Goal: Task Accomplishment & Management: Manage account settings

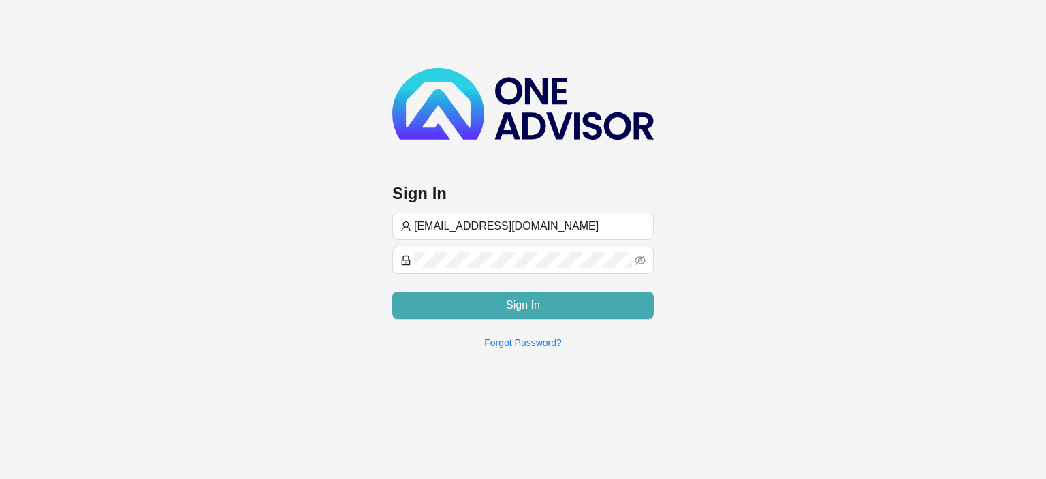
type input "[EMAIL_ADDRESS][DOMAIN_NAME]"
click at [512, 307] on span "Sign In" at bounding box center [523, 305] width 34 height 16
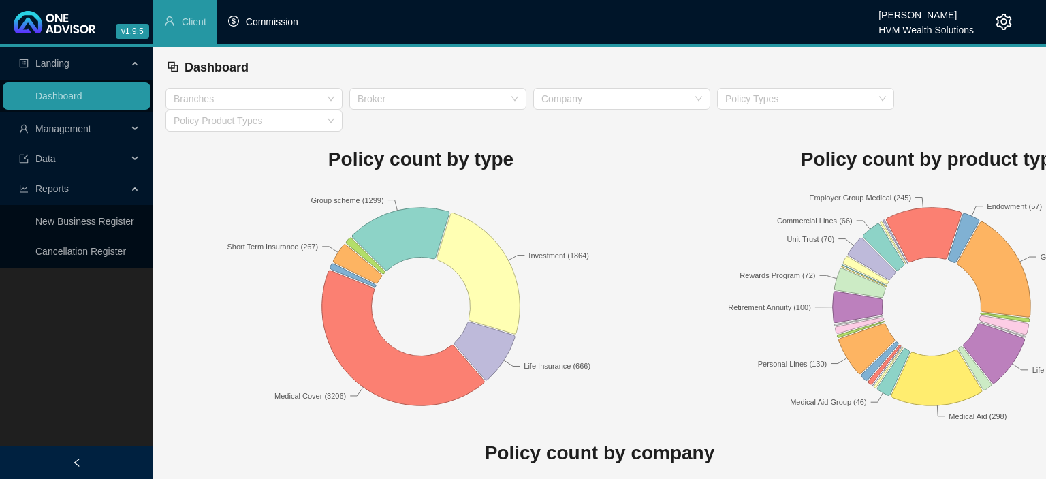
click at [261, 20] on span "Commission" at bounding box center [272, 21] width 52 height 11
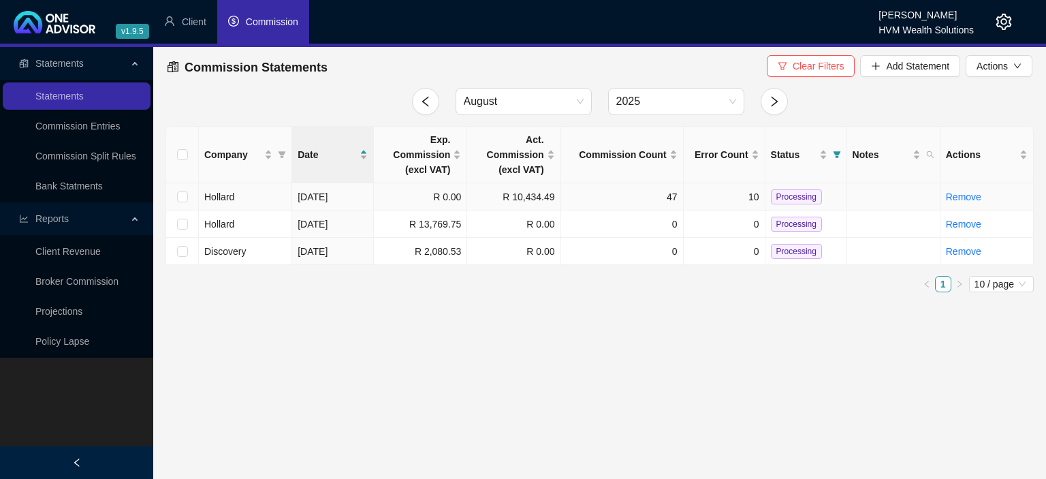
click at [260, 200] on td "Hollard" at bounding box center [245, 196] width 93 height 27
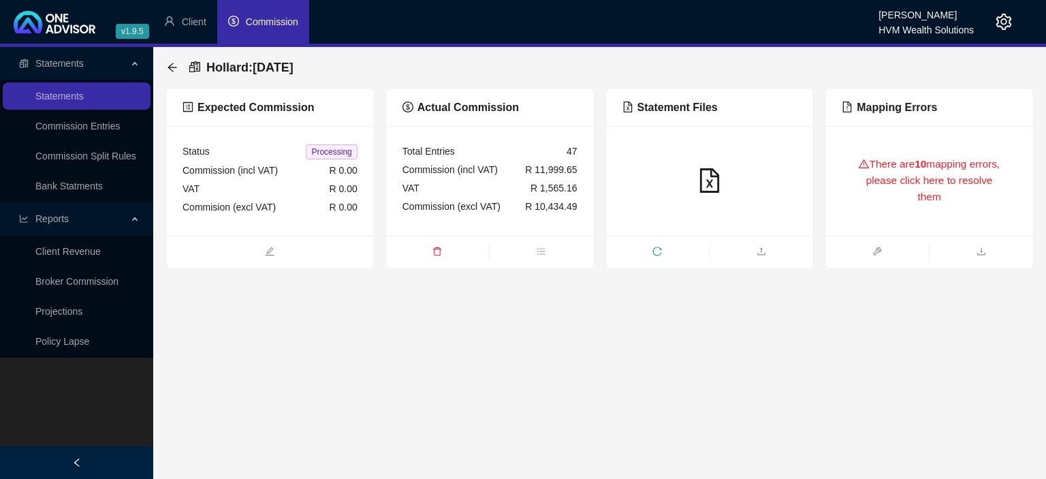
click at [899, 157] on div "There are 10 mapping errors, please click here to resolve them" at bounding box center [929, 180] width 175 height 77
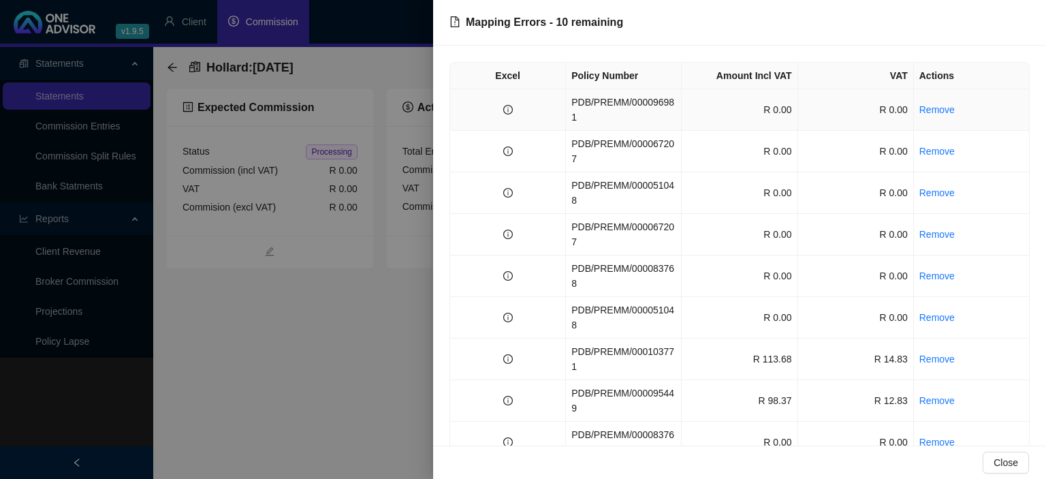
click at [659, 103] on td "PDB/PREMM/000096981" at bounding box center [624, 110] width 116 height 42
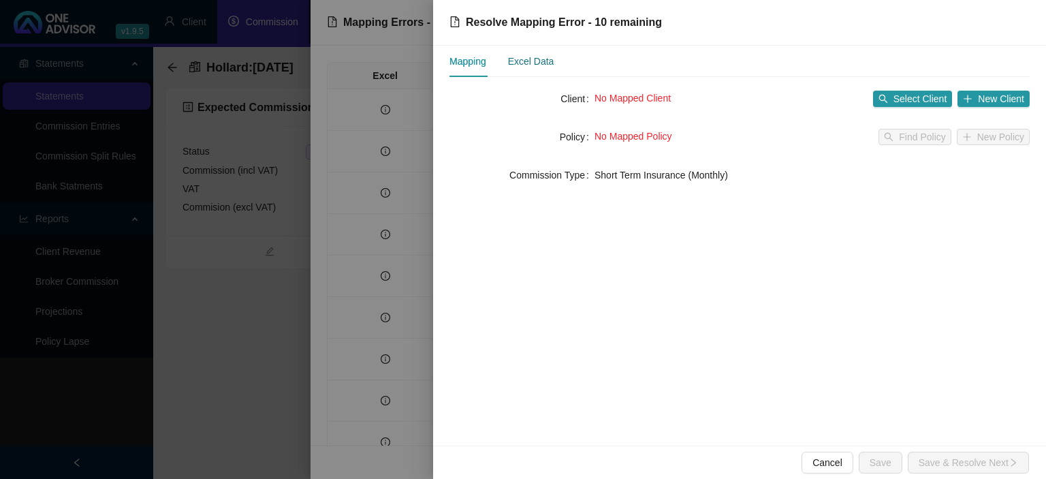
click at [543, 64] on div "Excel Data" at bounding box center [531, 61] width 46 height 15
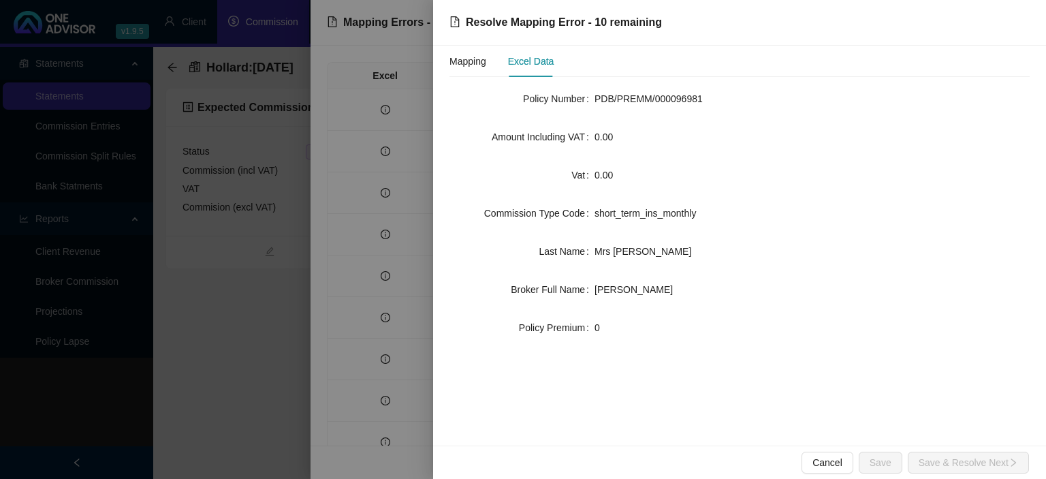
click at [491, 64] on div "Mapping Excel Data" at bounding box center [502, 61] width 104 height 31
click at [473, 58] on div "Mapping" at bounding box center [468, 61] width 37 height 15
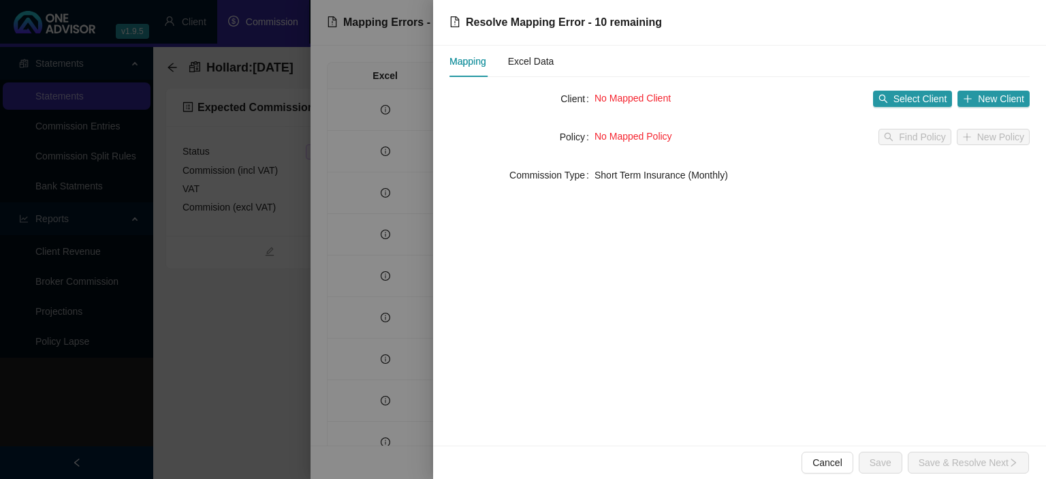
click at [922, 89] on div "No Mapped Client Select Client New Client" at bounding box center [812, 99] width 435 height 22
click at [920, 99] on span "Select Client" at bounding box center [921, 98] width 54 height 15
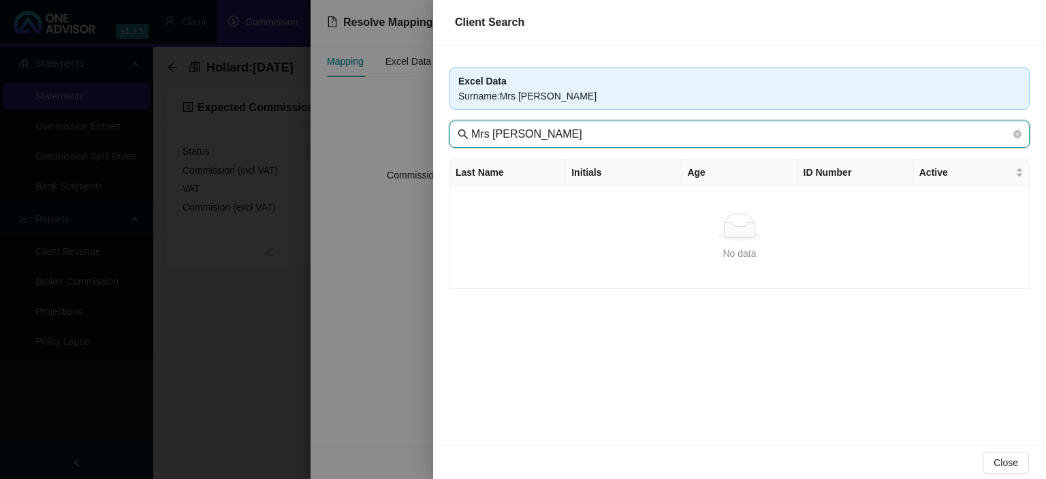
drag, startPoint x: 500, startPoint y: 134, endPoint x: 382, endPoint y: 124, distance: 118.3
click at [471, 129] on input "Mrs N Rossato" at bounding box center [741, 134] width 540 height 16
type input "Rossato"
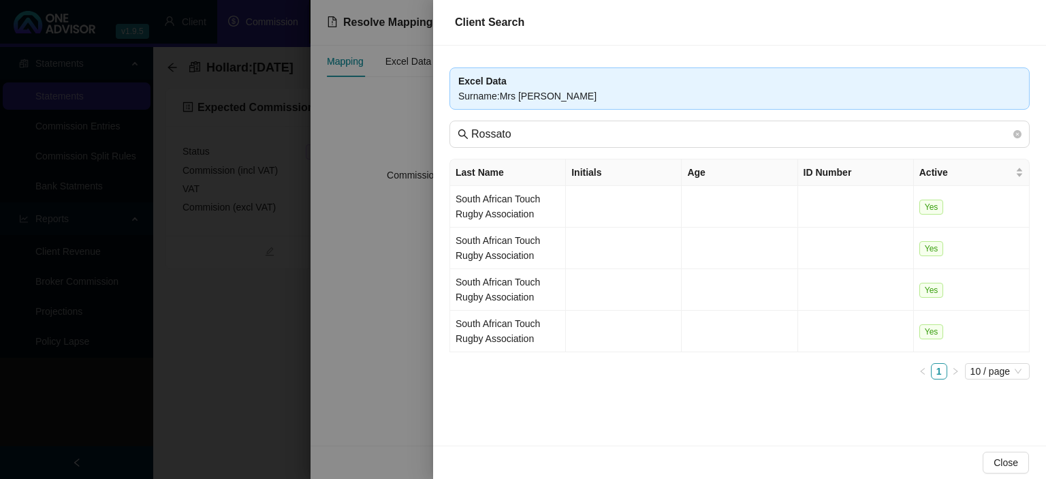
click at [357, 372] on div at bounding box center [523, 239] width 1046 height 479
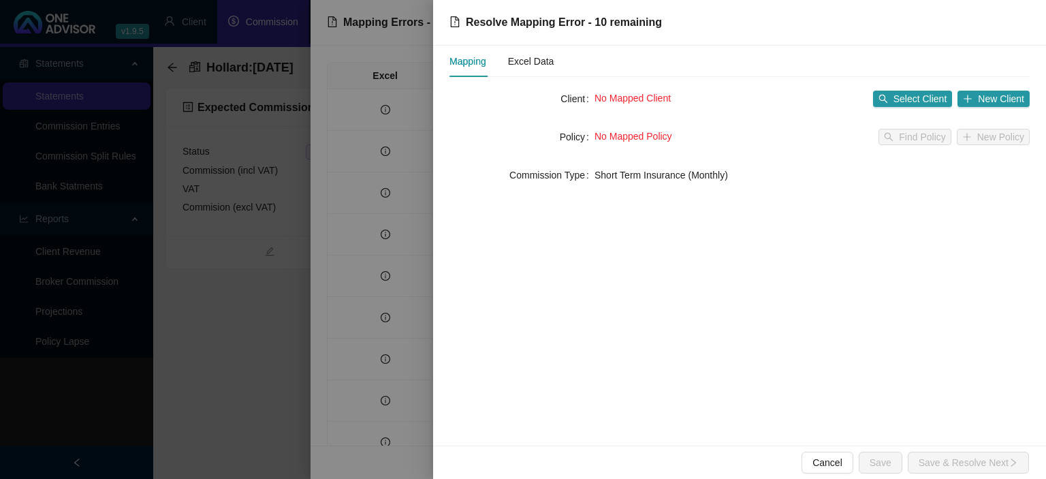
click at [402, 399] on div at bounding box center [523, 239] width 1046 height 479
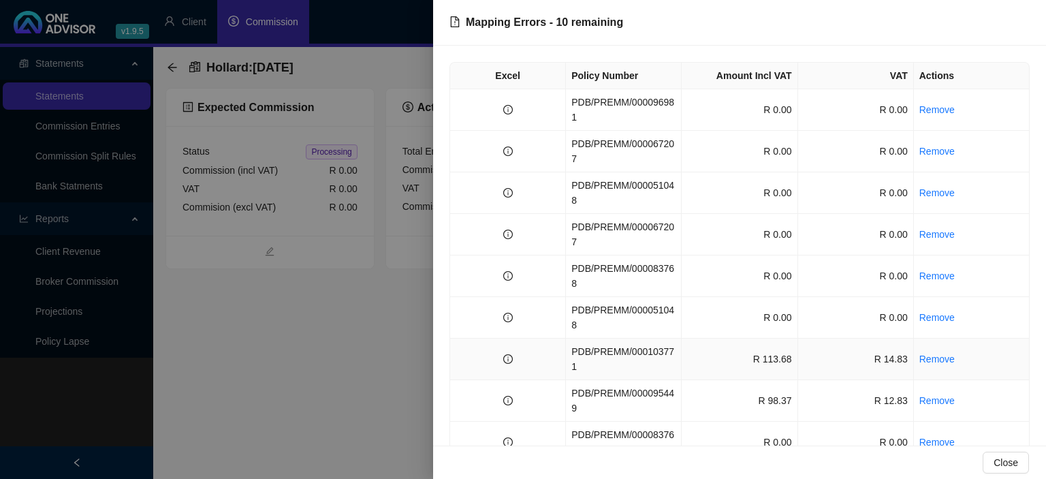
click at [624, 339] on td "PDB/PREMM/000103771" at bounding box center [624, 360] width 116 height 42
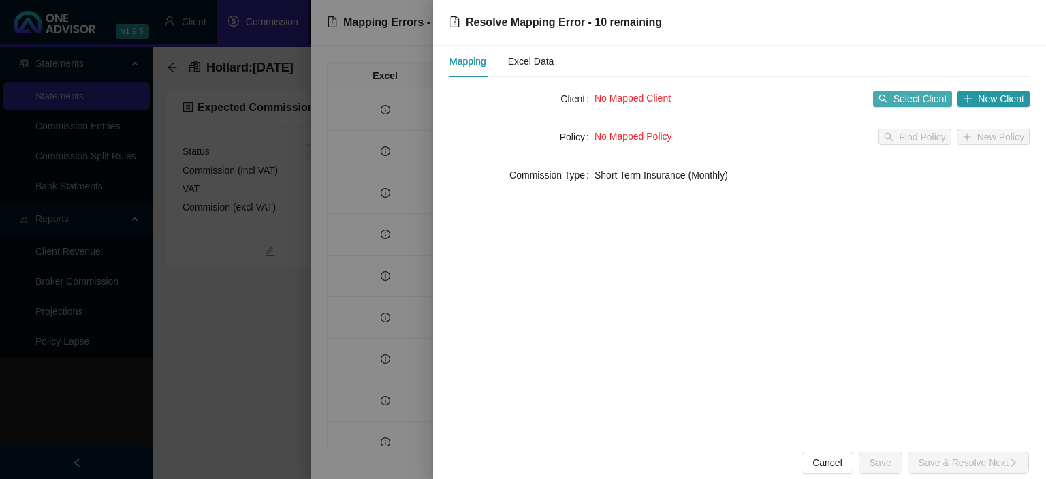
click at [895, 96] on button "Select Client" at bounding box center [913, 99] width 80 height 16
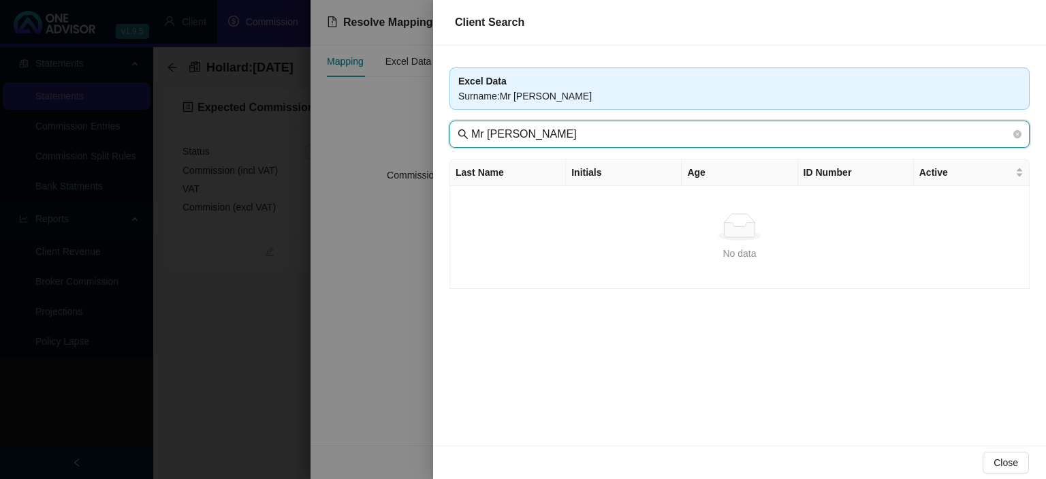
drag, startPoint x: 497, startPoint y: 135, endPoint x: 363, endPoint y: 132, distance: 133.5
click at [471, 133] on input "Mr A Phillips" at bounding box center [741, 134] width 540 height 16
type input "Phillips"
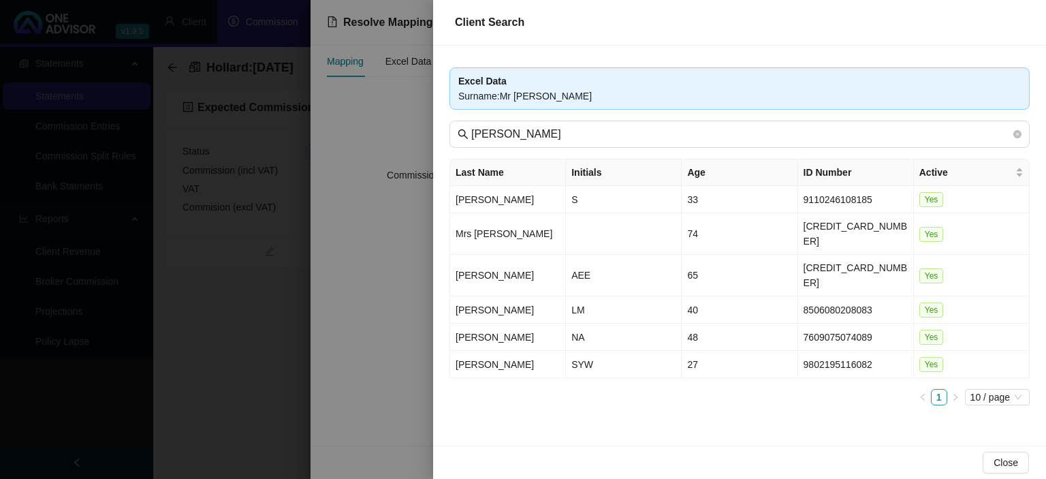
click at [273, 362] on div at bounding box center [523, 239] width 1046 height 479
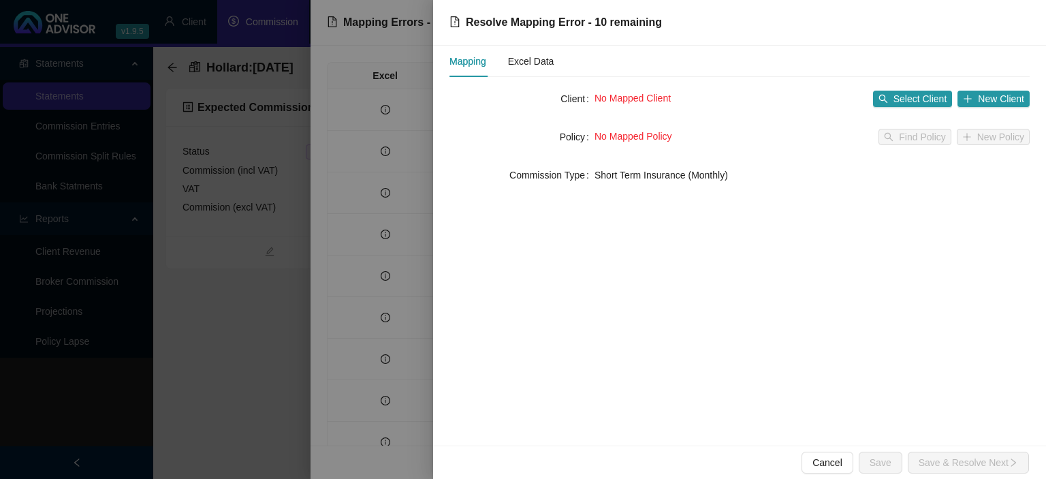
click at [273, 362] on div at bounding box center [523, 239] width 1046 height 479
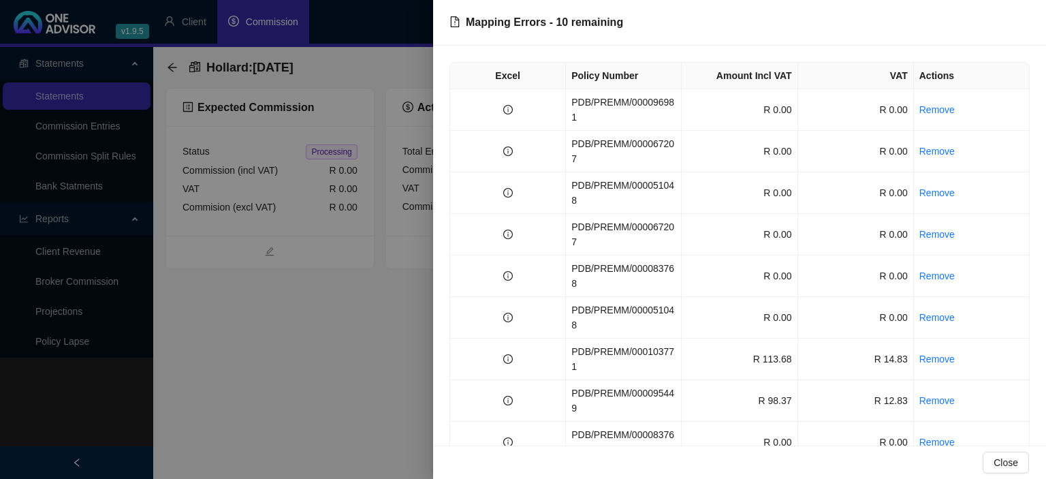
click at [273, 362] on div at bounding box center [523, 239] width 1046 height 479
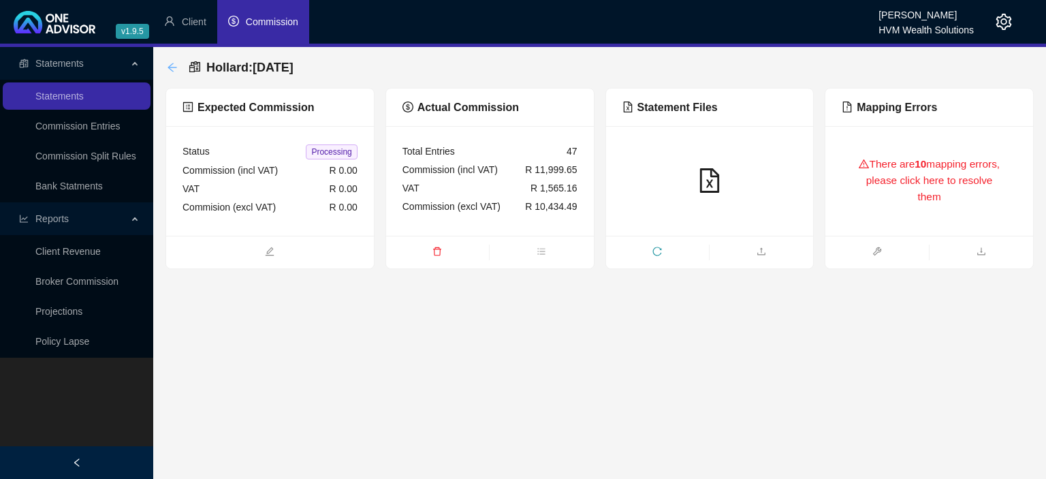
click at [175, 68] on icon "arrow-left" at bounding box center [172, 67] width 11 height 11
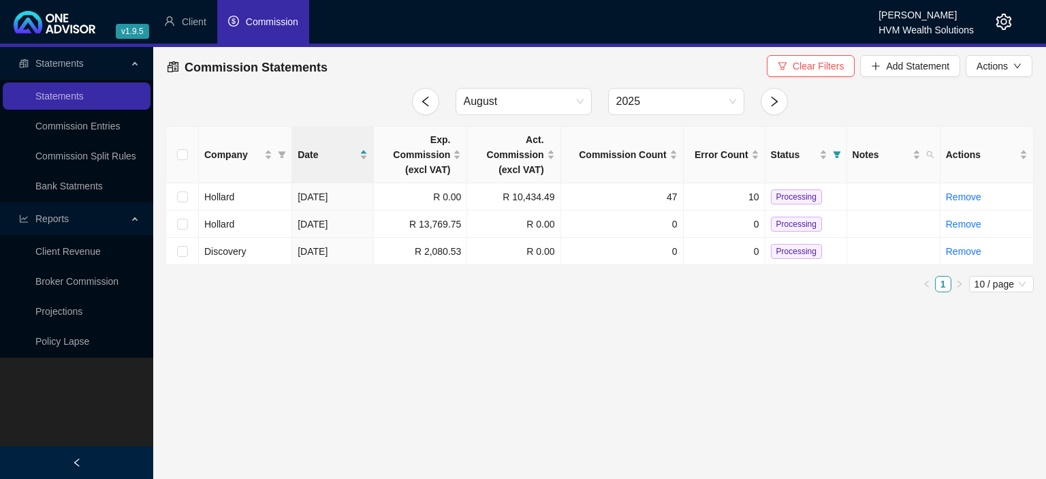
click at [1005, 24] on icon "setting" at bounding box center [1005, 22] width 16 height 16
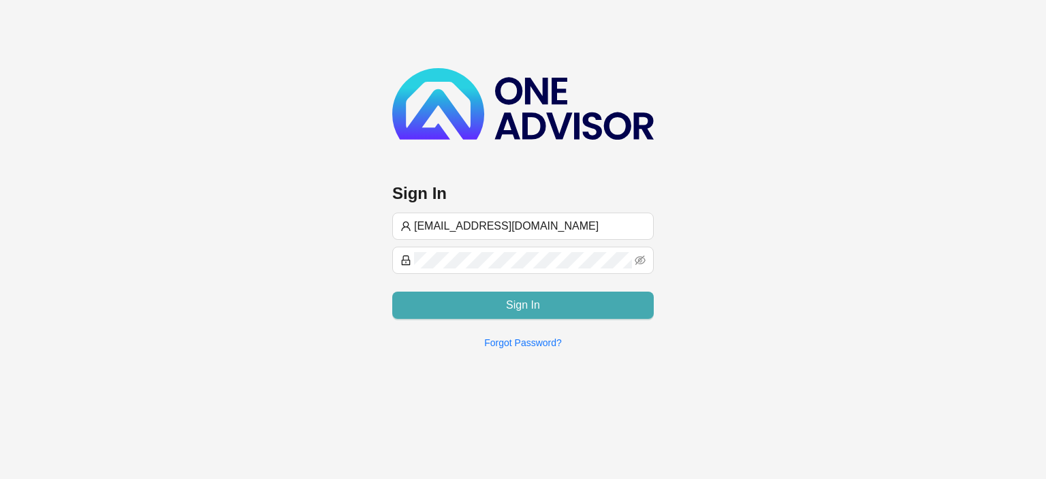
type input "[EMAIL_ADDRESS][DOMAIN_NAME]"
click at [526, 307] on span "Sign In" at bounding box center [523, 305] width 34 height 16
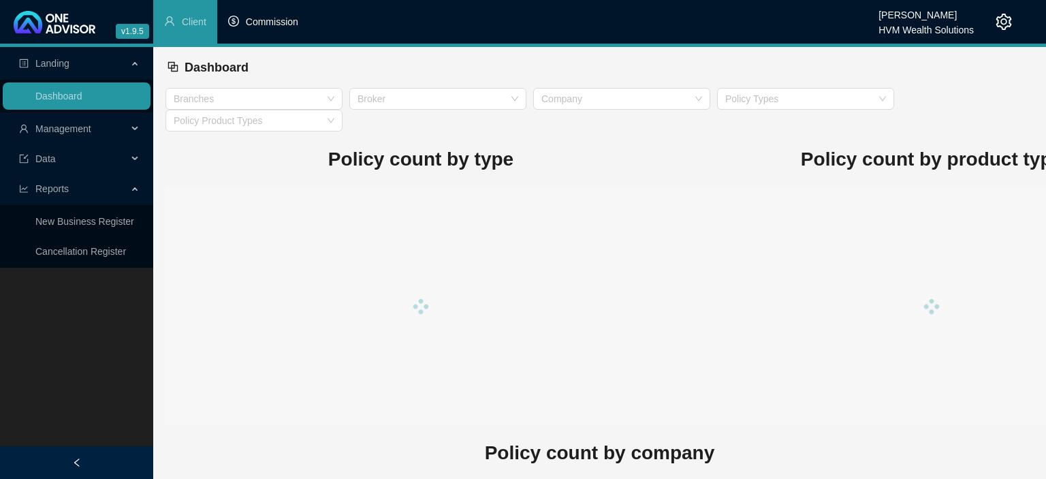
click at [273, 29] on li "Commission" at bounding box center [263, 22] width 92 height 44
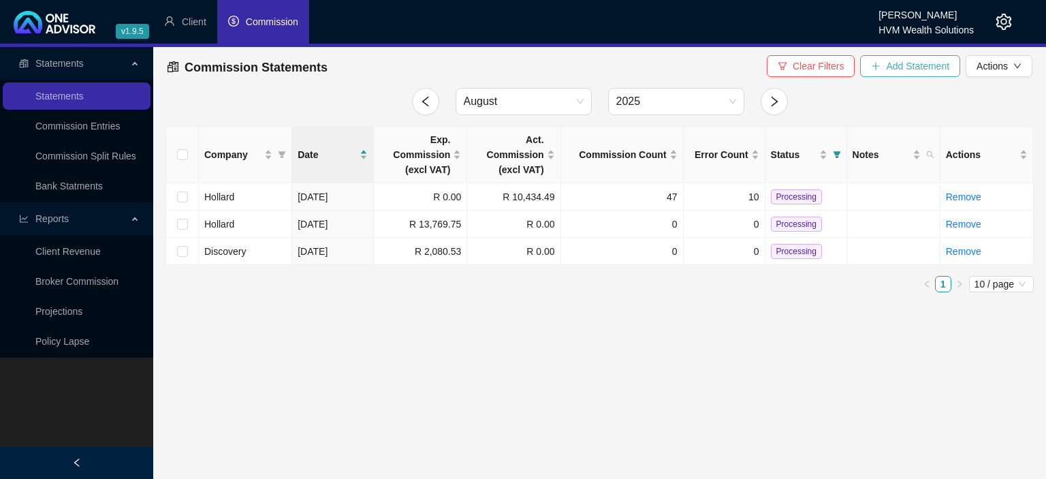
click at [892, 69] on span "Add Statement" at bounding box center [917, 66] width 63 height 15
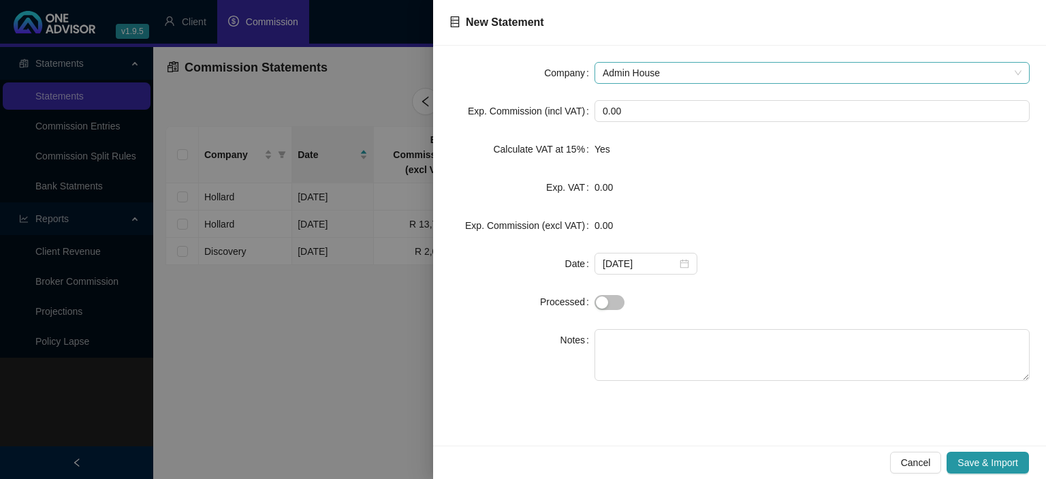
click at [687, 68] on span "Admin House" at bounding box center [812, 73] width 419 height 20
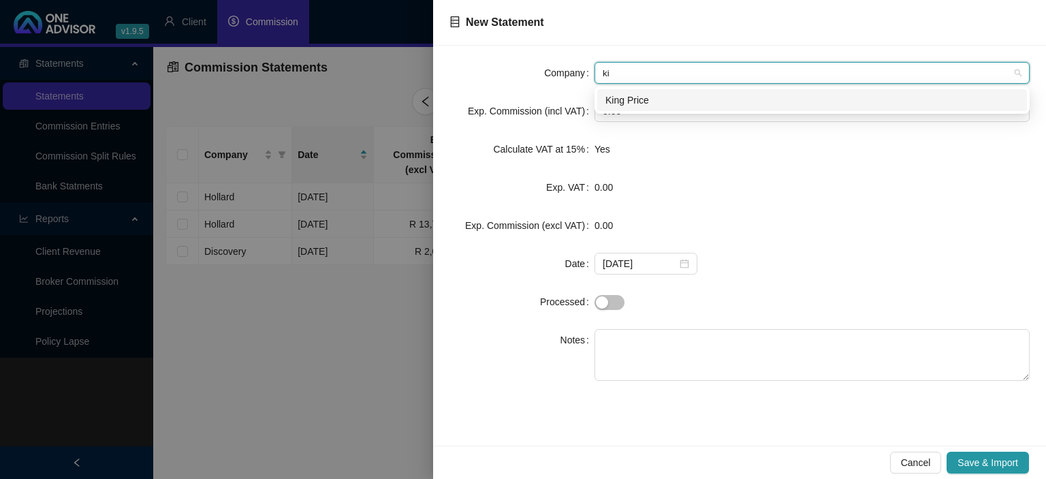
type input "kin"
click at [620, 110] on div "King Price" at bounding box center [812, 100] width 430 height 22
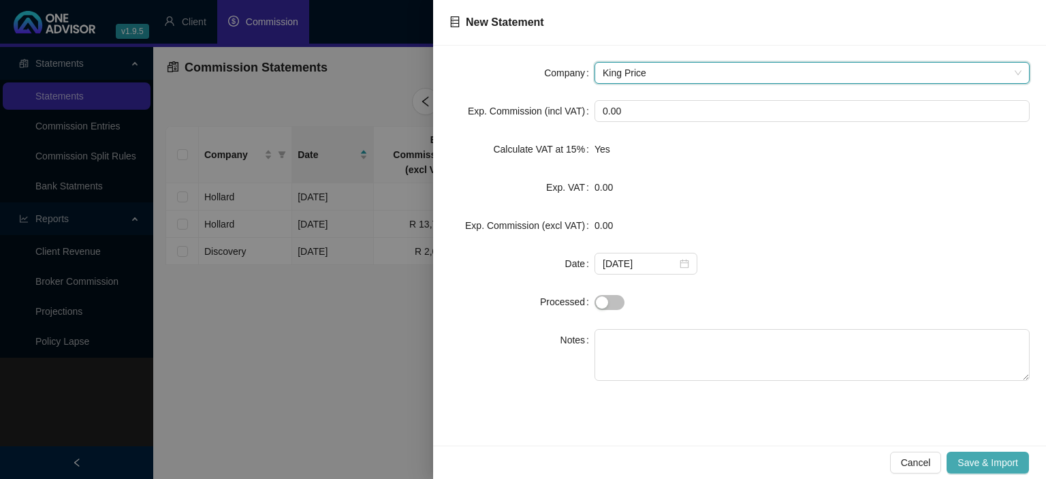
click at [965, 456] on span "Save & Import" at bounding box center [988, 462] width 61 height 15
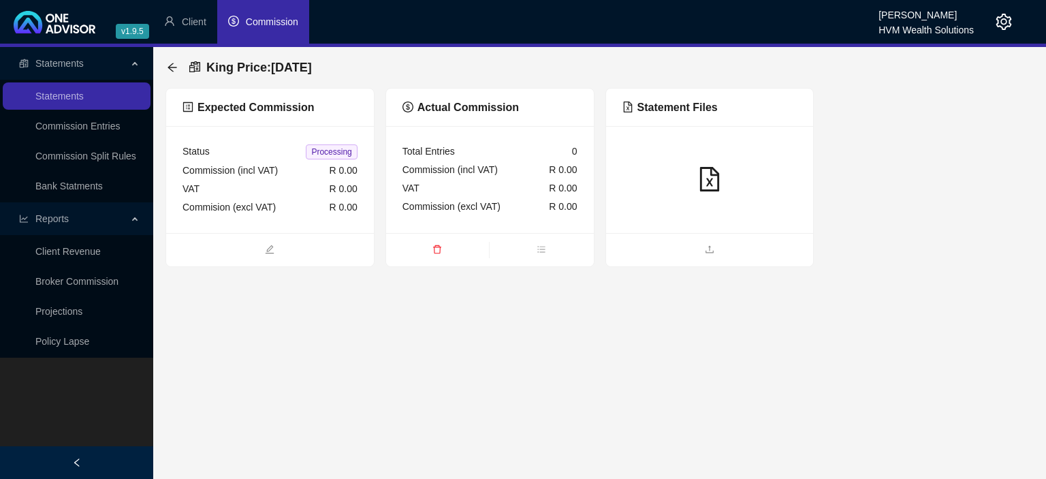
click at [708, 259] on ul at bounding box center [710, 249] width 208 height 33
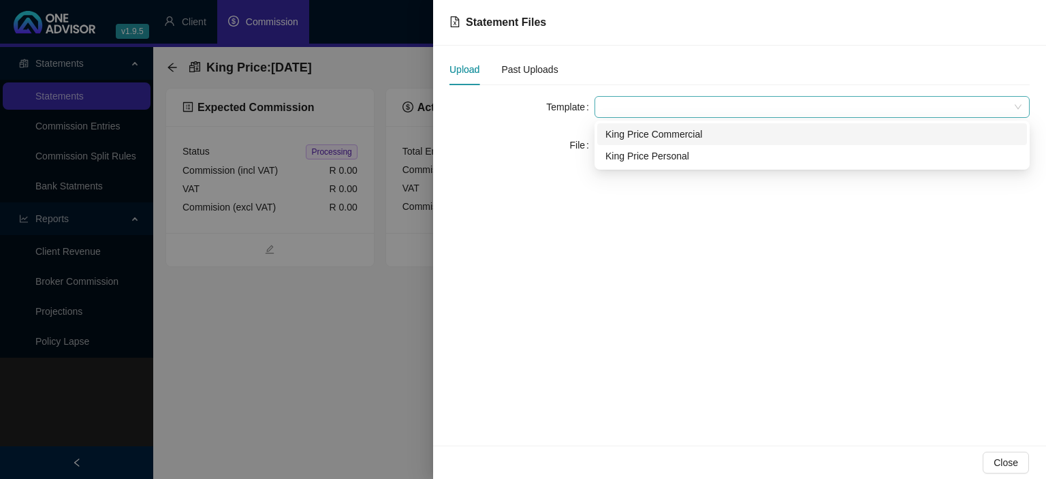
click at [652, 108] on span at bounding box center [812, 107] width 419 height 20
click at [641, 136] on div "King Price Commercial" at bounding box center [812, 134] width 413 height 15
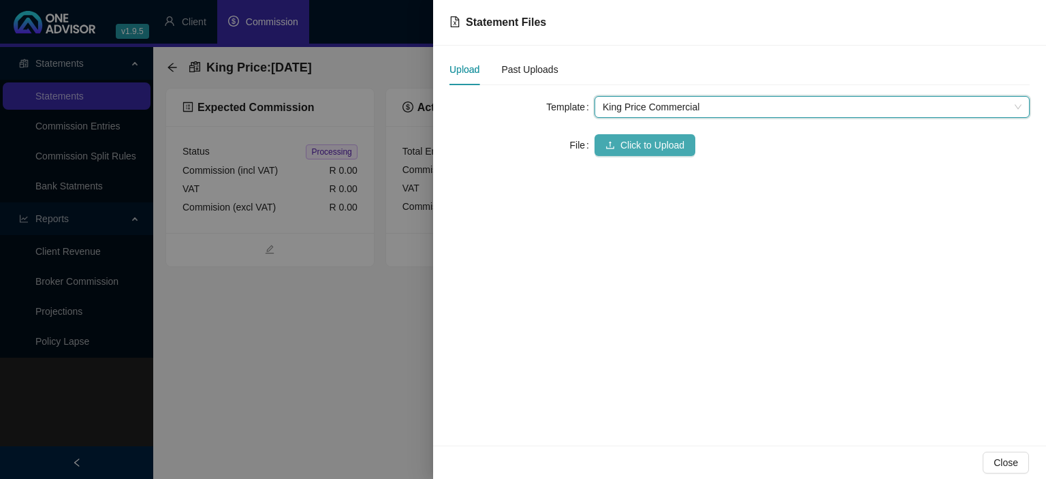
click at [640, 135] on button "Click to Upload" at bounding box center [645, 145] width 101 height 22
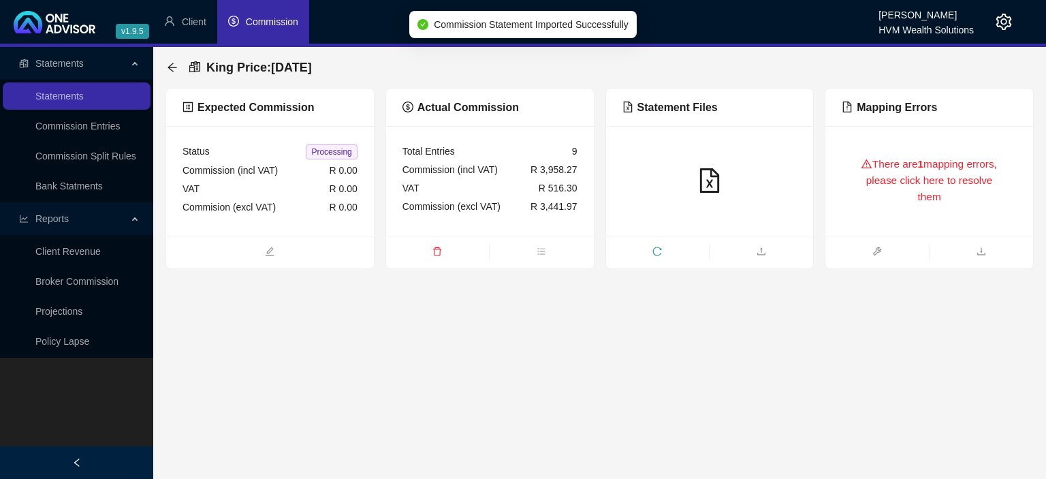
click at [925, 195] on div "There are 1 mapping errors, please click here to resolve them" at bounding box center [929, 180] width 175 height 77
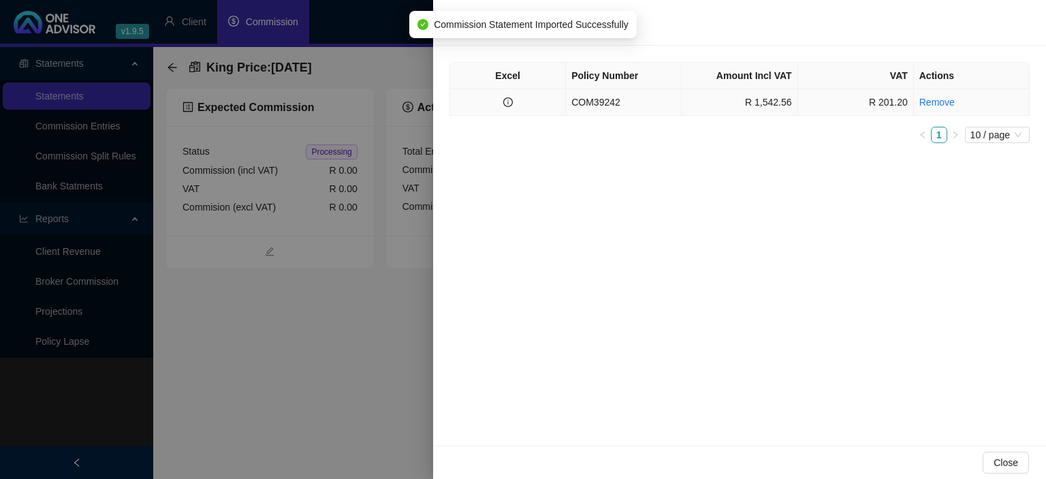
click at [609, 99] on td "COM39242" at bounding box center [624, 102] width 116 height 27
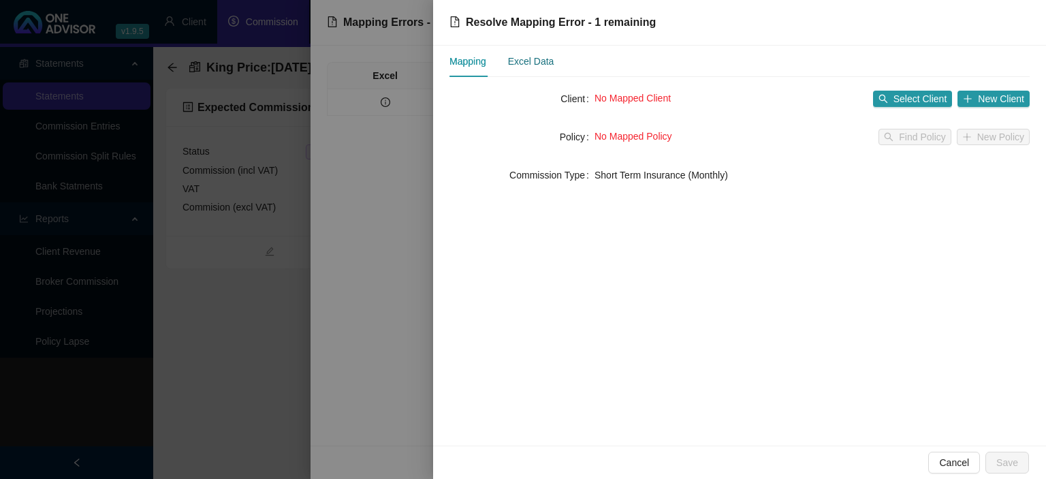
click at [518, 68] on div "Excel Data" at bounding box center [531, 61] width 46 height 15
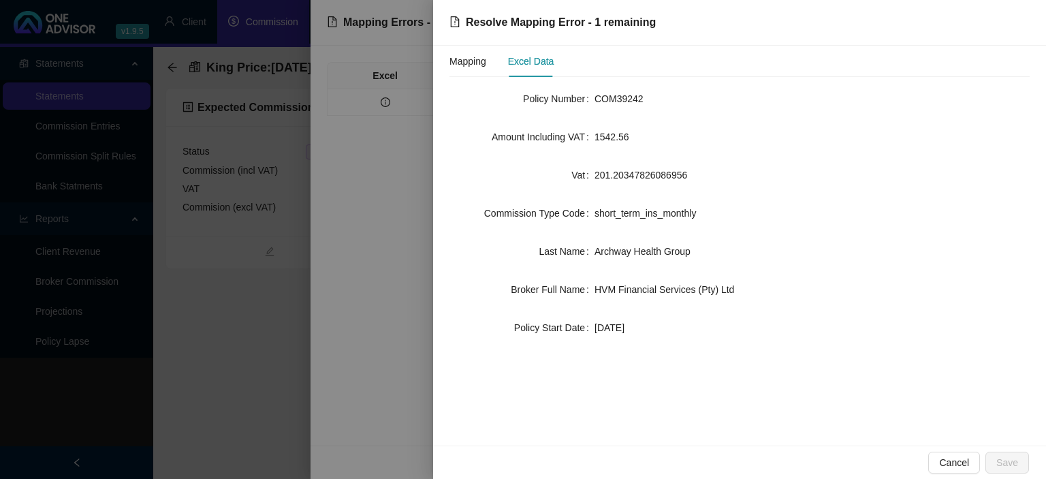
click at [372, 407] on div at bounding box center [523, 239] width 1046 height 479
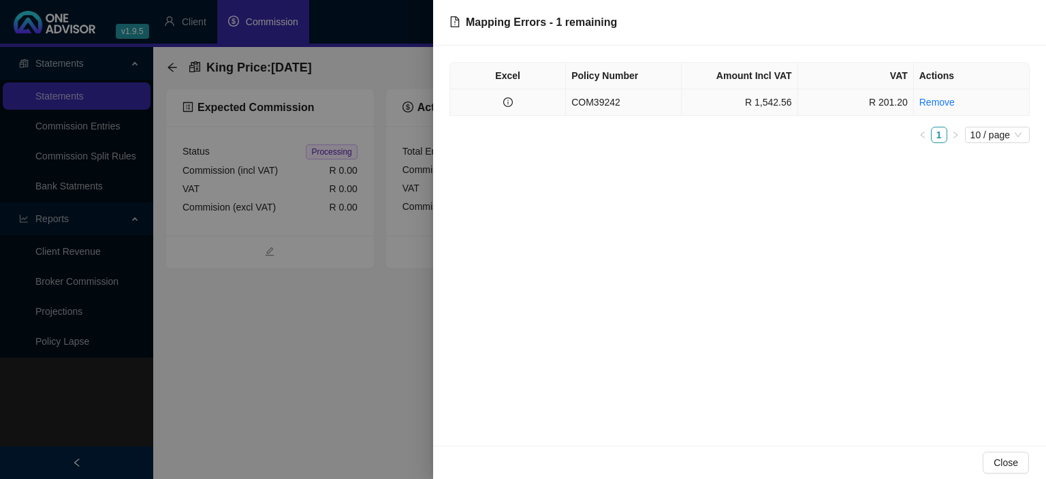
click at [785, 104] on td "R 1,542.56" at bounding box center [740, 102] width 116 height 27
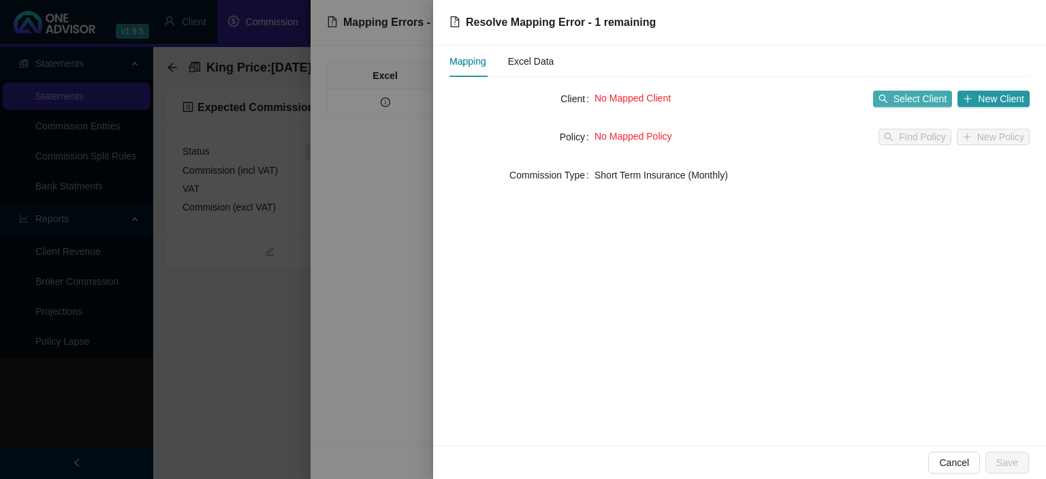
click at [901, 96] on span "Select Client" at bounding box center [921, 98] width 54 height 15
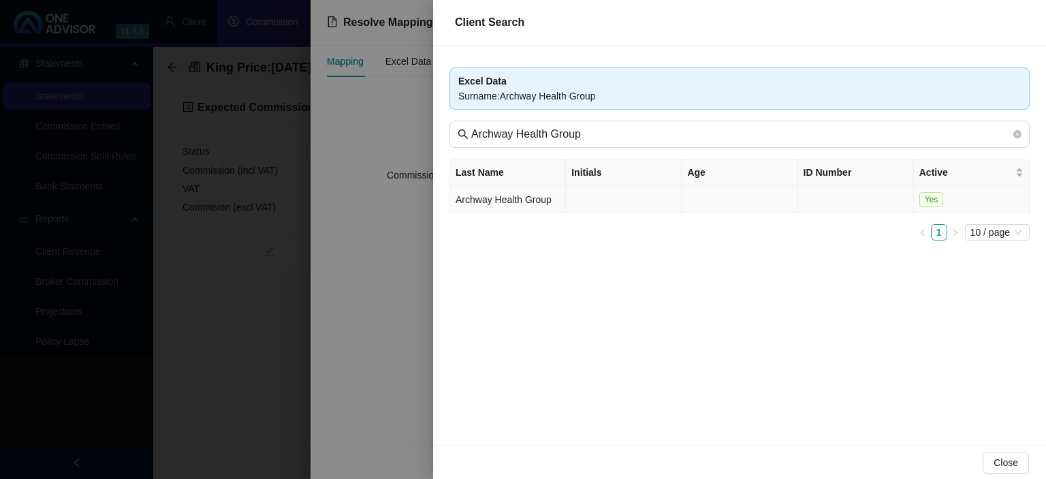
click at [552, 191] on td "Archway Health Group" at bounding box center [508, 199] width 116 height 27
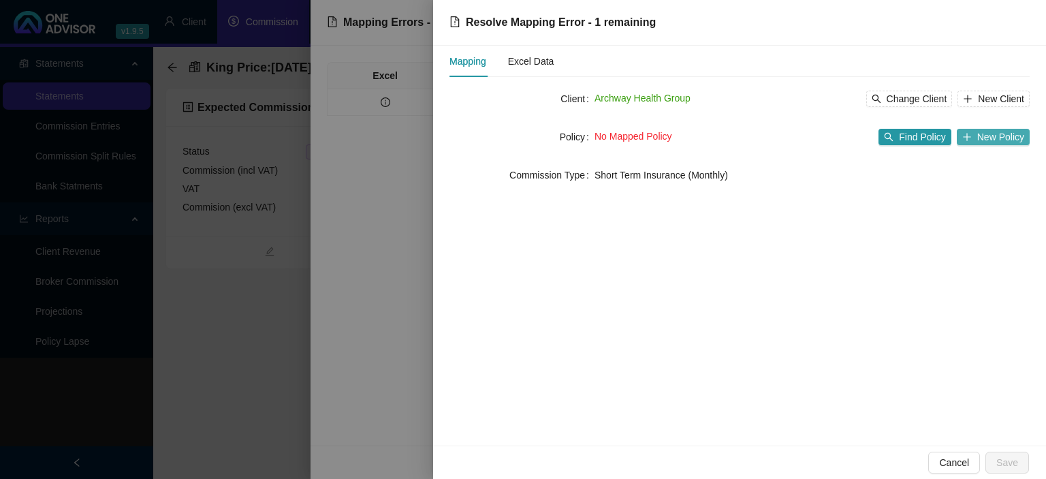
click at [975, 143] on button "New Policy" at bounding box center [993, 137] width 73 height 16
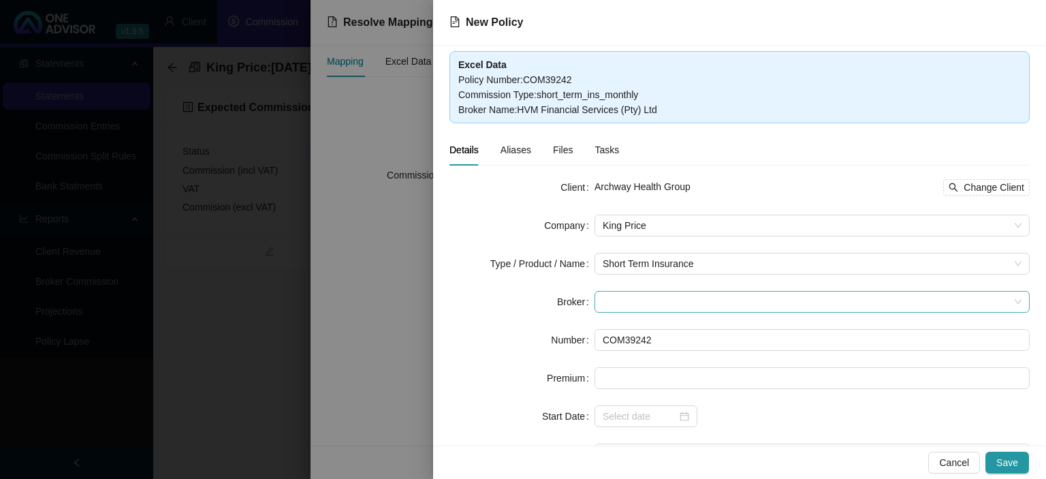
click at [640, 300] on span at bounding box center [812, 302] width 419 height 20
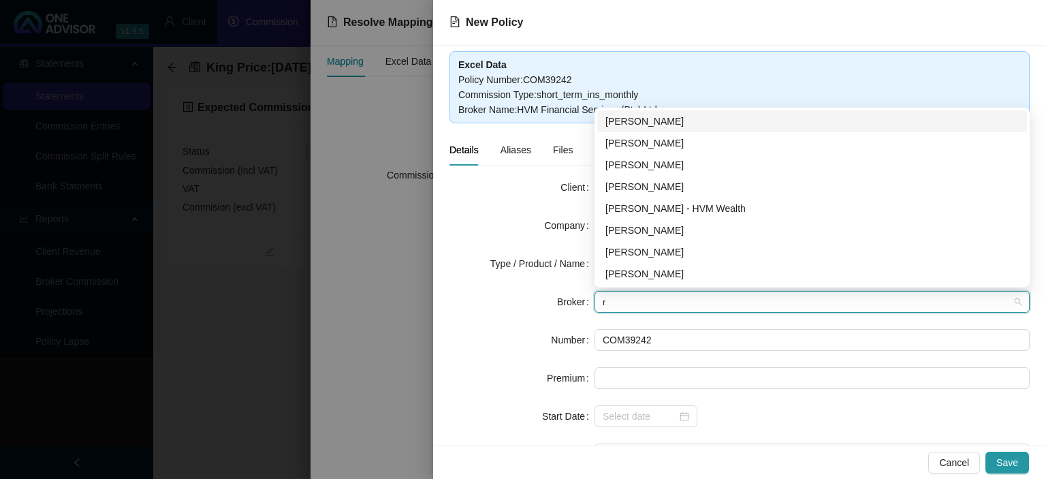
type input "re"
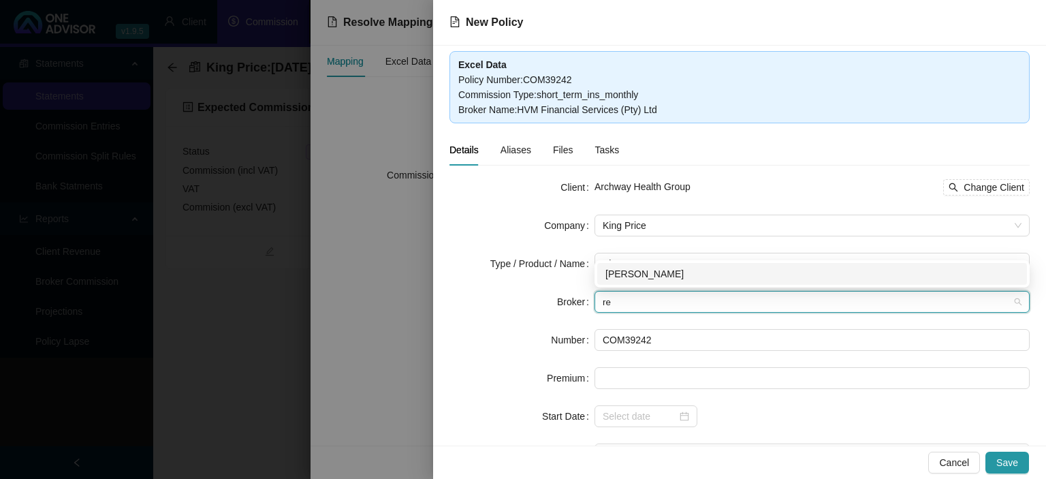
click at [634, 278] on div "[PERSON_NAME]" at bounding box center [812, 273] width 413 height 15
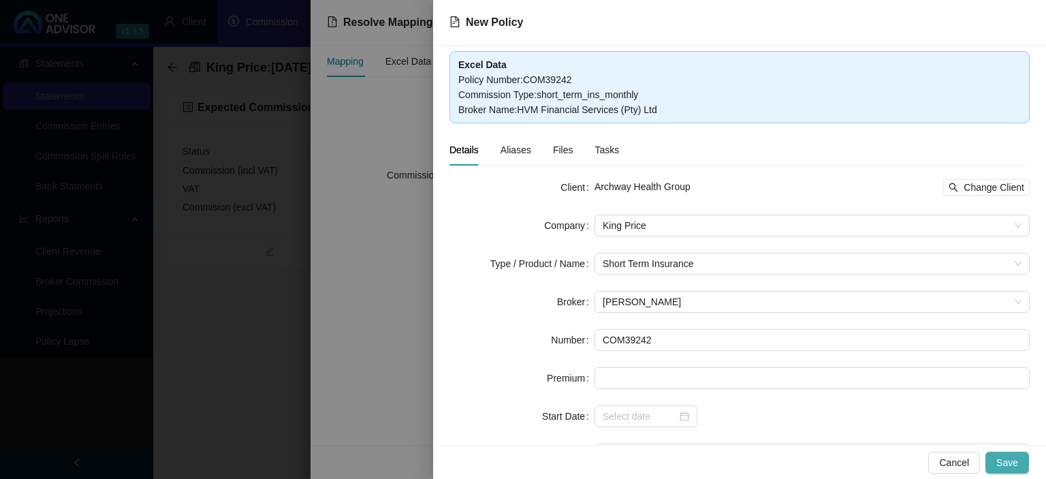
click at [1007, 462] on span "Save" at bounding box center [1008, 462] width 22 height 15
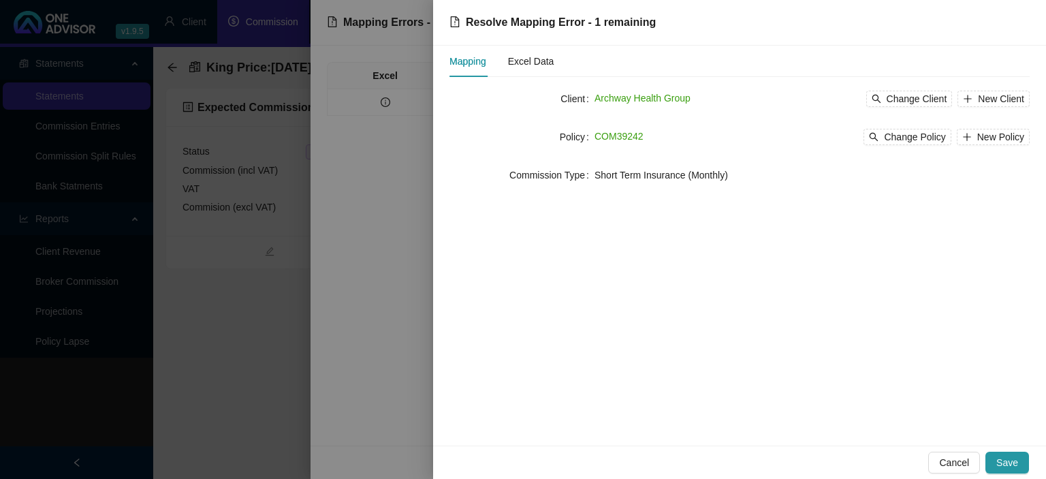
click at [1007, 462] on span "Save" at bounding box center [1008, 462] width 22 height 15
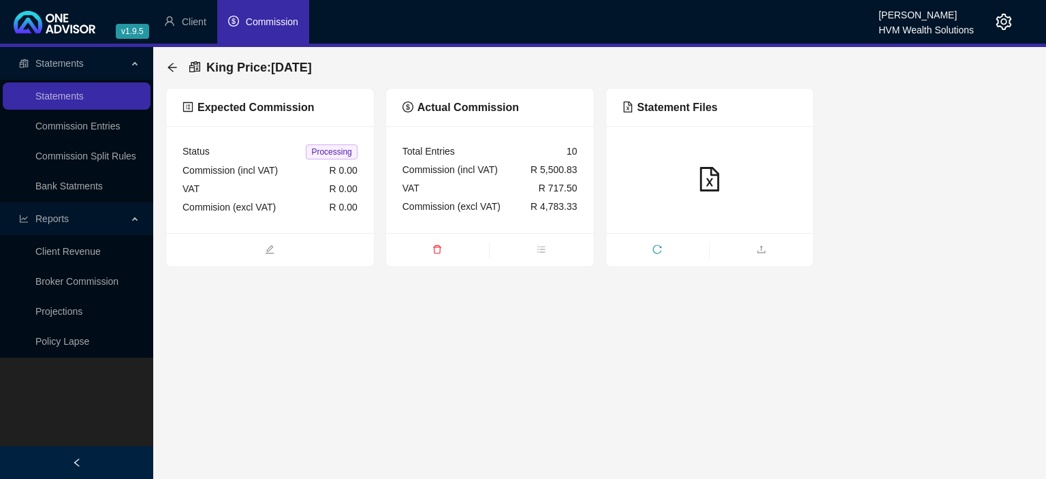
click at [166, 70] on div "King Price : [DATE]" at bounding box center [600, 67] width 869 height 41
click at [172, 65] on icon "arrow-left" at bounding box center [172, 67] width 11 height 11
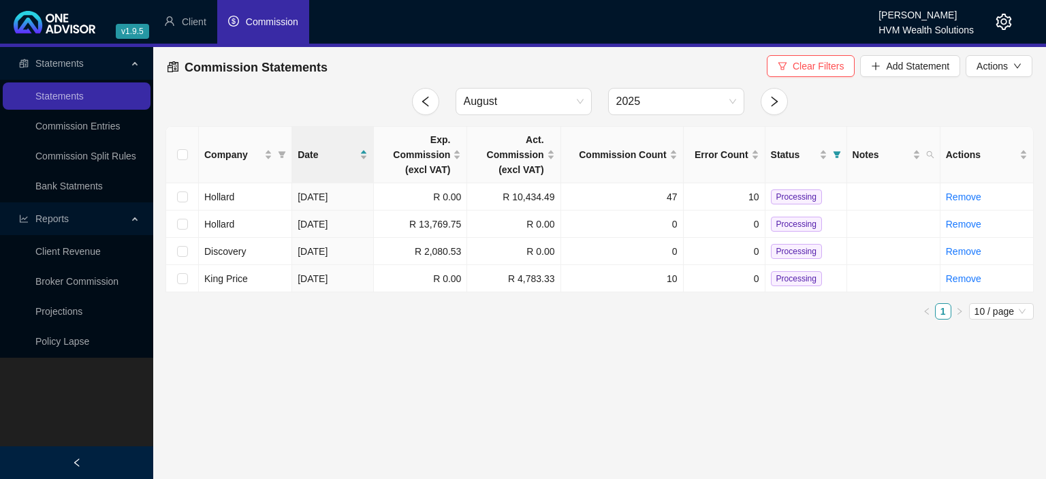
click at [1002, 17] on icon "setting" at bounding box center [1005, 22] width 16 height 16
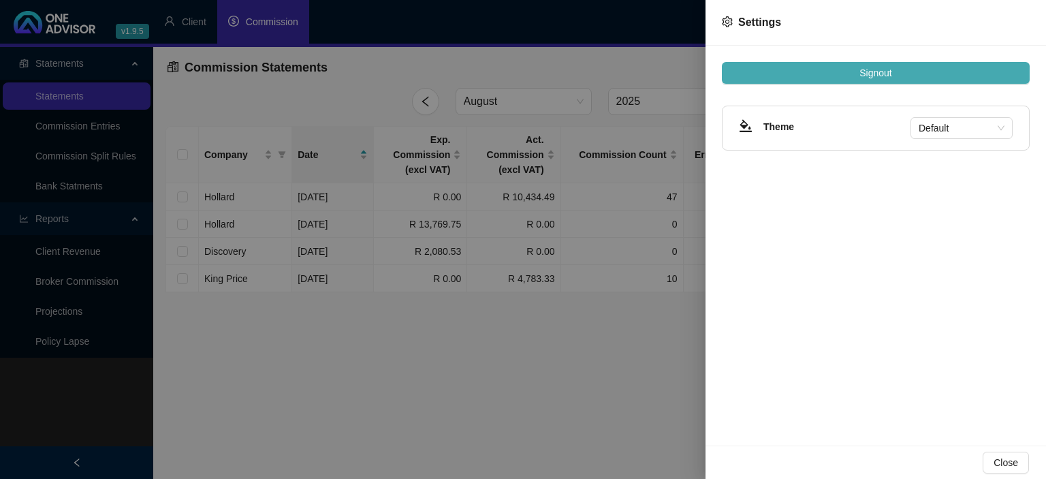
click at [904, 73] on button "Signout" at bounding box center [876, 73] width 308 height 22
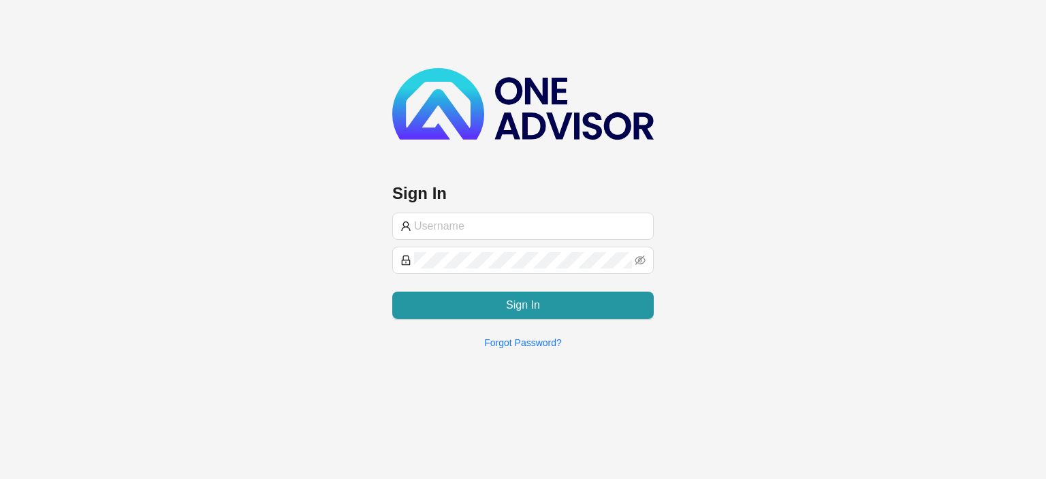
type input "[EMAIL_ADDRESS][DOMAIN_NAME]"
